Goal: Obtain resource: Obtain resource

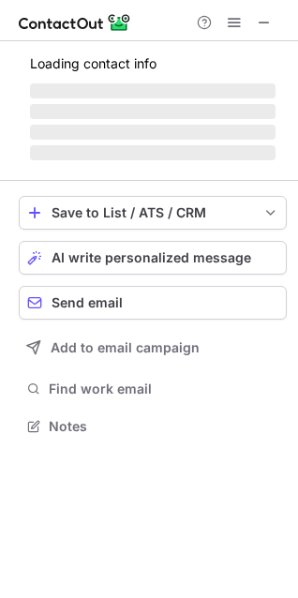
scroll to position [424, 298]
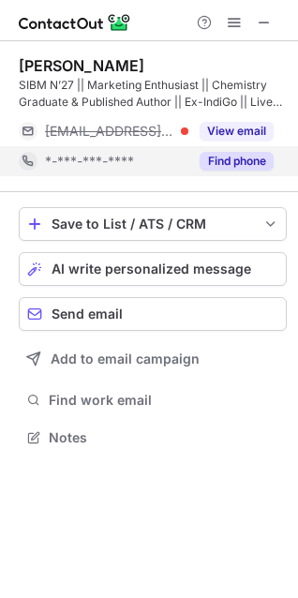
click at [227, 169] on button "Find phone" at bounding box center [237, 161] width 74 height 19
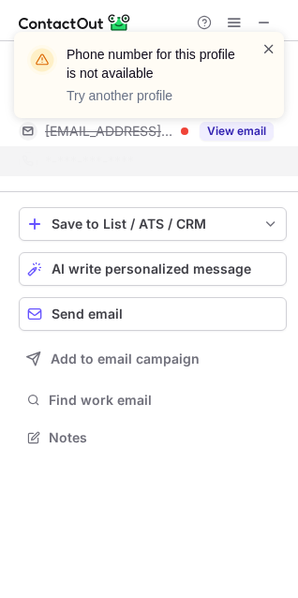
click at [269, 45] on span at bounding box center [269, 48] width 15 height 19
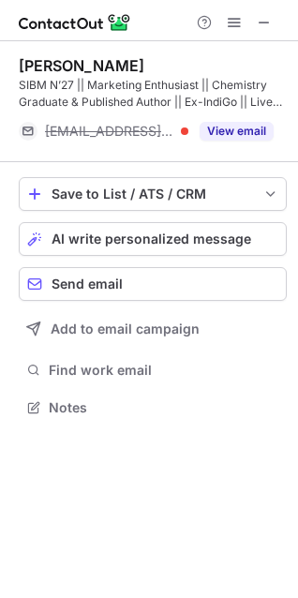
scroll to position [394, 298]
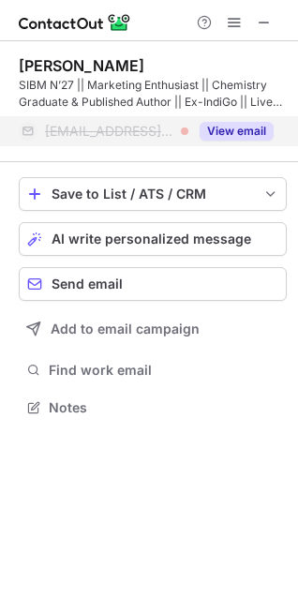
click at [224, 140] on button "View email" at bounding box center [237, 131] width 74 height 19
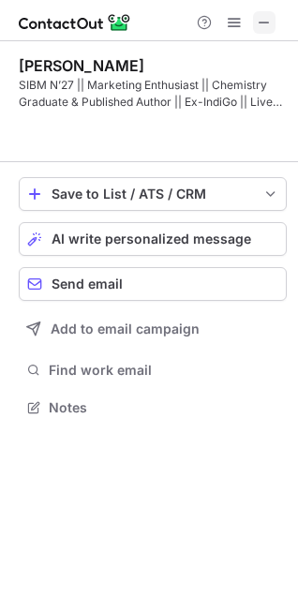
scroll to position [364, 298]
click at [267, 15] on span at bounding box center [264, 22] width 15 height 15
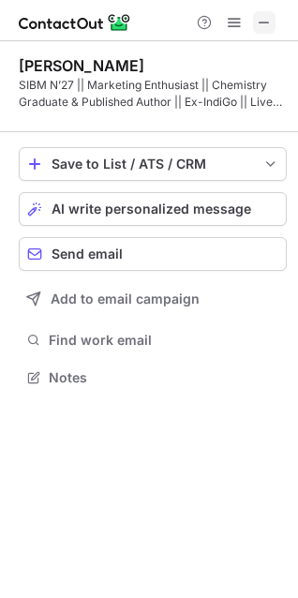
click at [269, 27] on span at bounding box center [264, 22] width 15 height 15
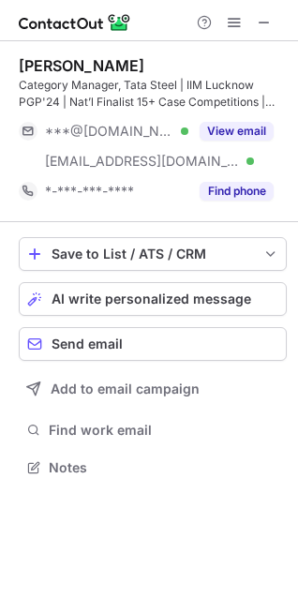
scroll to position [454, 298]
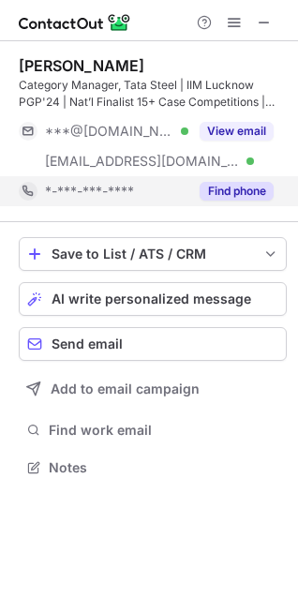
click at [273, 199] on div "Find phone" at bounding box center [231, 191] width 85 height 30
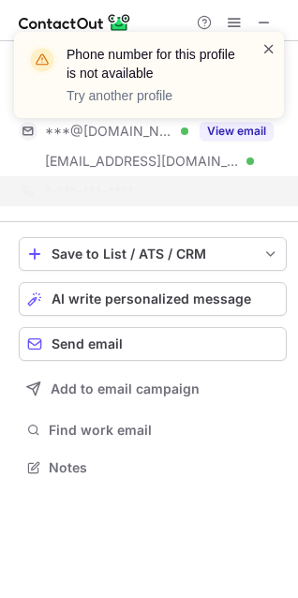
click at [274, 46] on span at bounding box center [269, 48] width 15 height 19
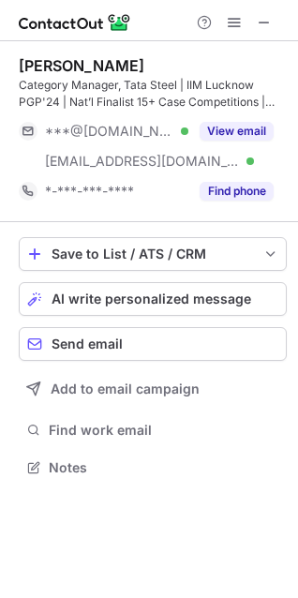
click at [277, 19] on div at bounding box center [234, 22] width 90 height 23
click at [265, 23] on span at bounding box center [264, 22] width 15 height 15
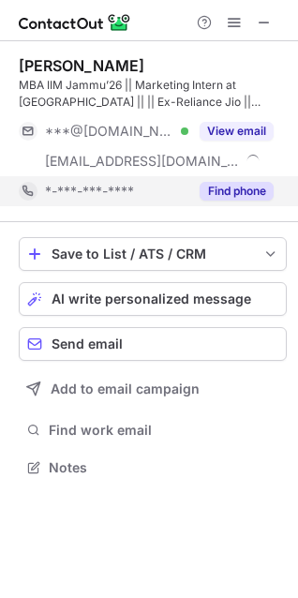
click at [245, 197] on button "Find phone" at bounding box center [237, 191] width 74 height 19
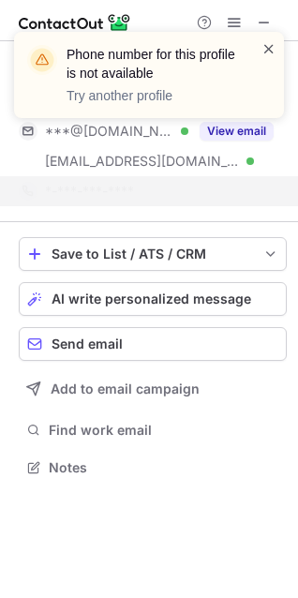
click at [269, 49] on span at bounding box center [269, 48] width 15 height 19
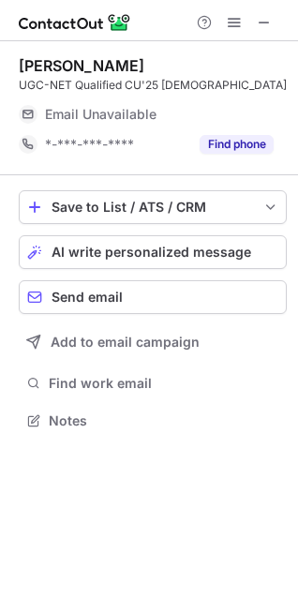
scroll to position [424, 298]
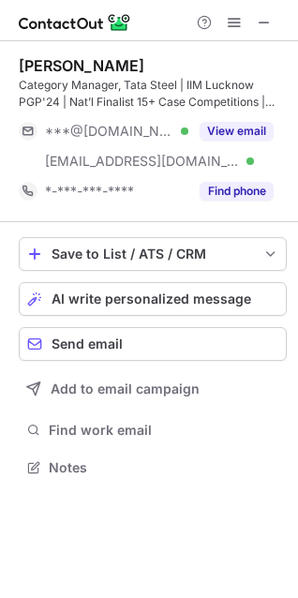
scroll to position [454, 298]
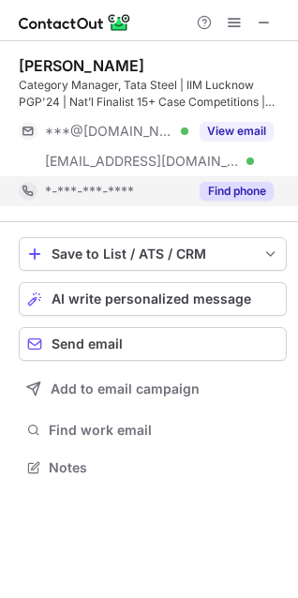
click at [265, 200] on button "Find phone" at bounding box center [237, 191] width 74 height 19
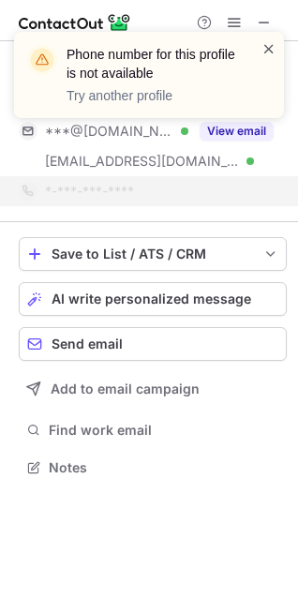
click at [277, 49] on span at bounding box center [269, 48] width 15 height 19
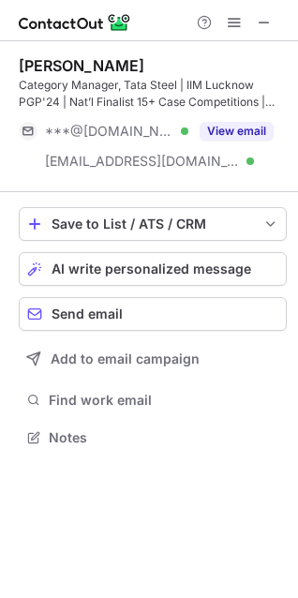
scroll to position [424, 298]
click at [267, 15] on span at bounding box center [264, 22] width 15 height 15
